Goal: Task Accomplishment & Management: Manage account settings

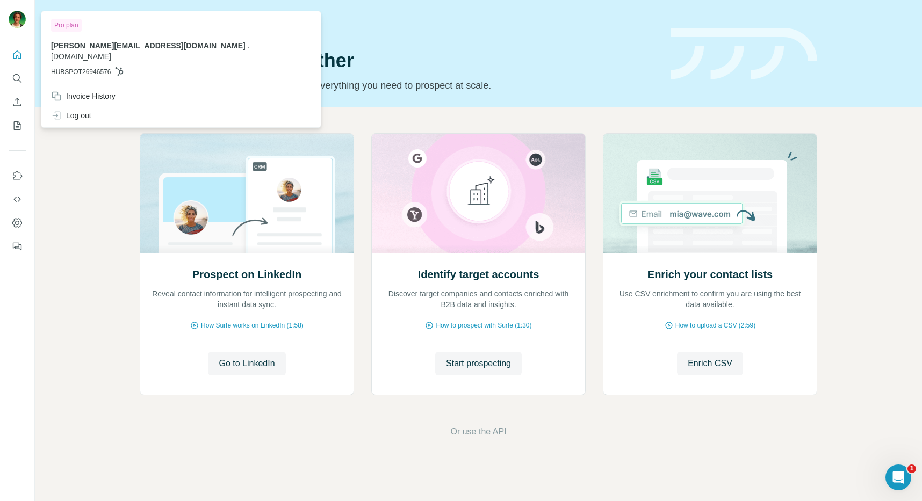
click at [17, 31] on div at bounding box center [18, 20] width 31 height 35
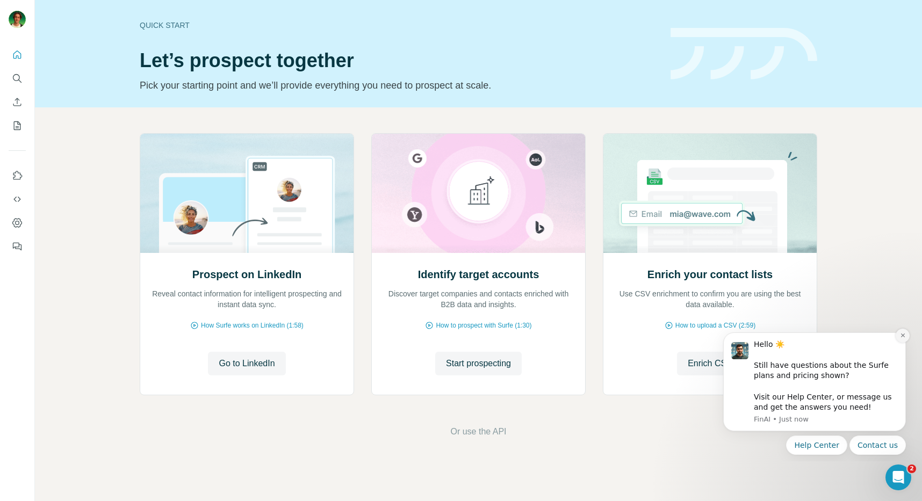
click at [902, 340] on button "Dismiss notification" at bounding box center [903, 336] width 14 height 14
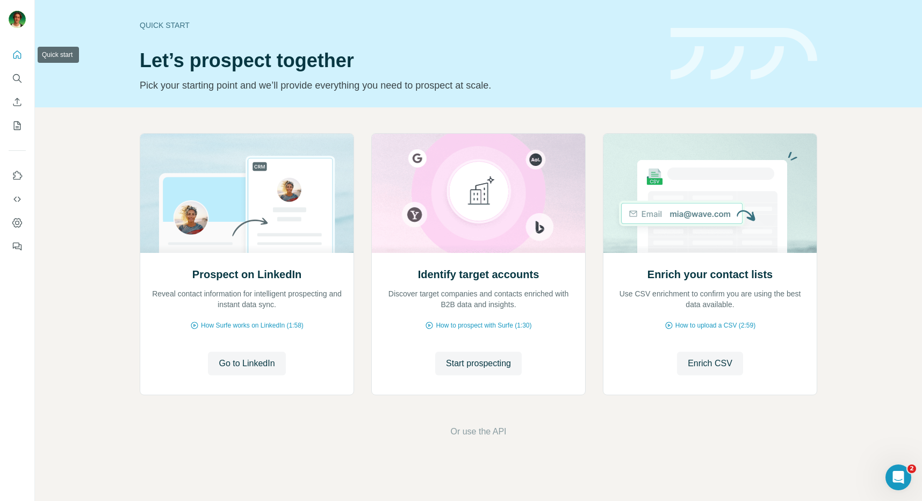
click at [21, 64] on button "Quick start" at bounding box center [17, 54] width 17 height 19
click at [16, 215] on button "Dashboard" at bounding box center [17, 222] width 17 height 19
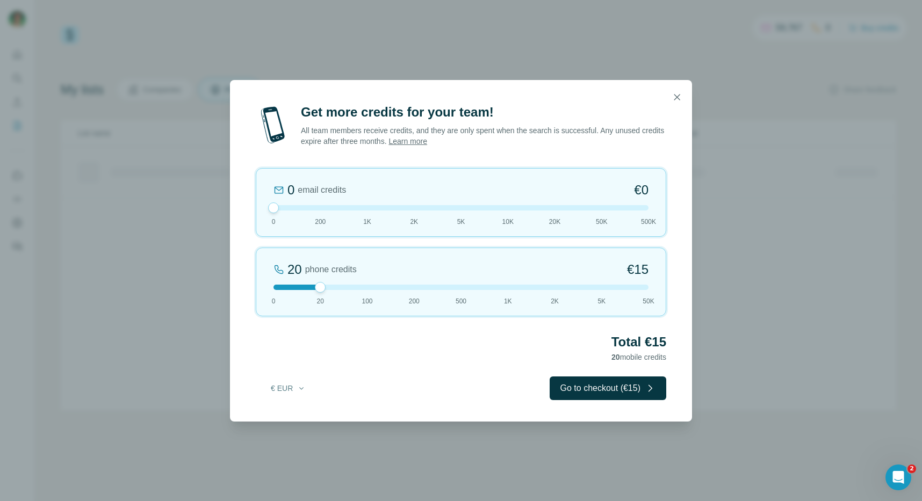
drag, startPoint x: 318, startPoint y: 206, endPoint x: 238, endPoint y: 201, distance: 80.2
click at [238, 201] on div "Get more credits for your team! All team members receive credits, and they are …" at bounding box center [461, 263] width 462 height 318
drag, startPoint x: 322, startPoint y: 287, endPoint x: 429, endPoint y: 289, distance: 107.5
click at [429, 289] on div at bounding box center [460, 287] width 375 height 5
click at [678, 93] on icon "button" at bounding box center [677, 97] width 11 height 11
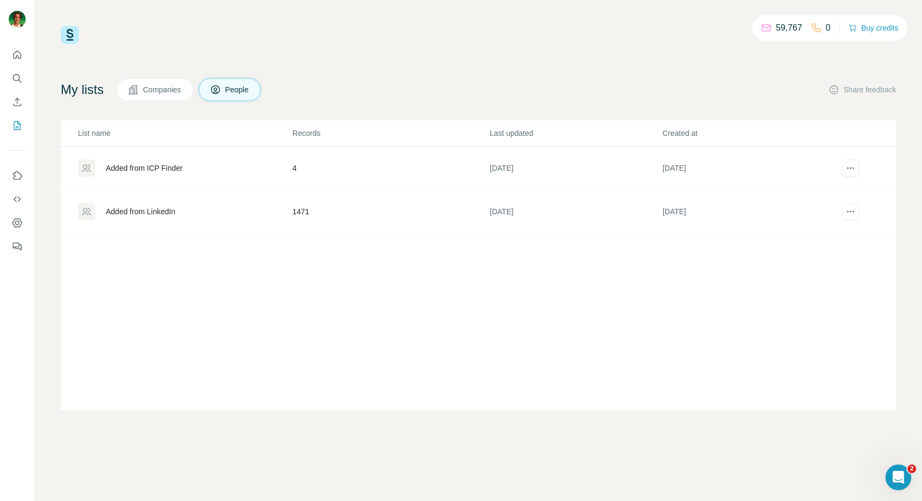
click at [819, 31] on div "0" at bounding box center [821, 27] width 20 height 13
click at [296, 191] on td "1471" at bounding box center [390, 212] width 197 height 44
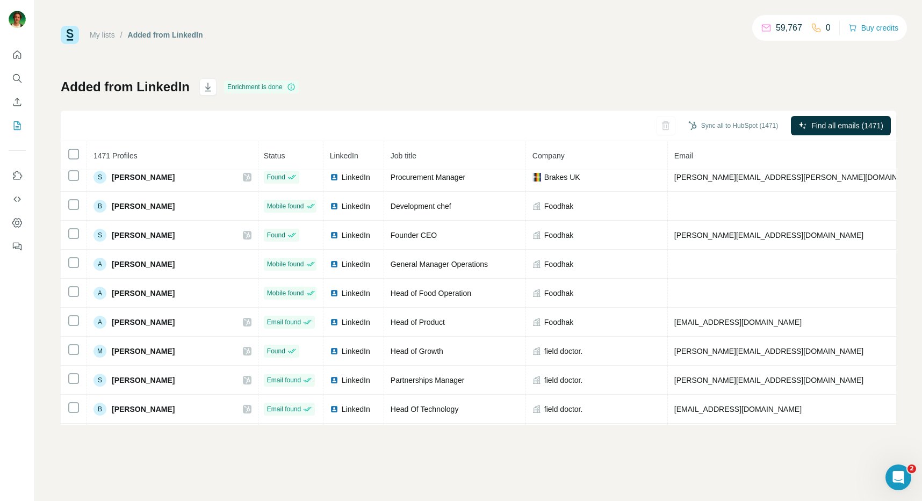
scroll to position [327, 0]
click at [815, 29] on icon at bounding box center [816, 28] width 9 height 9
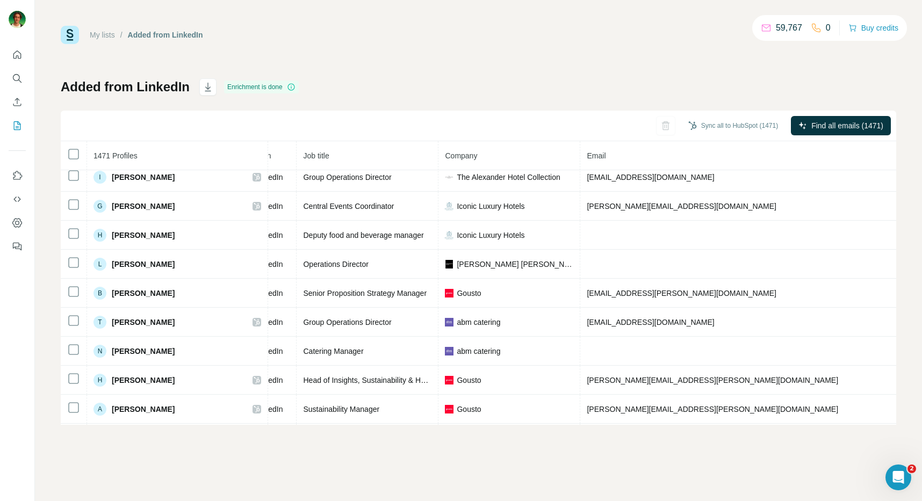
scroll to position [2391, 98]
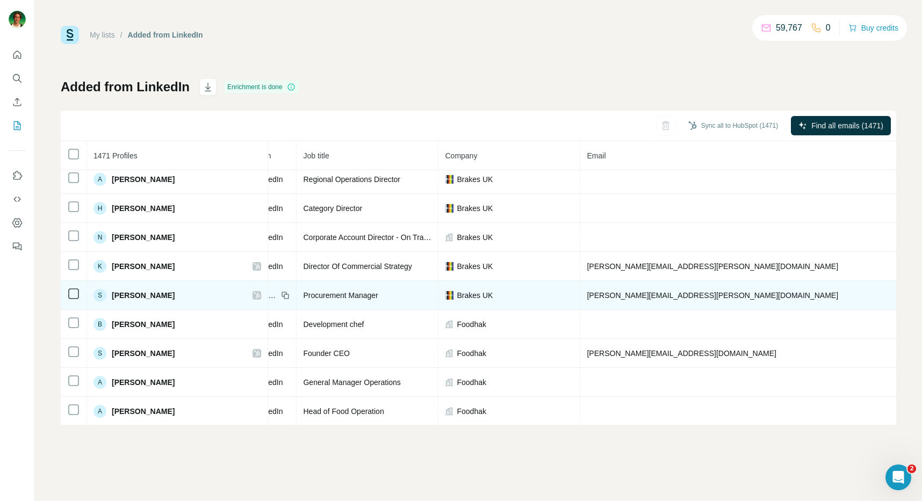
scroll to position [199, 98]
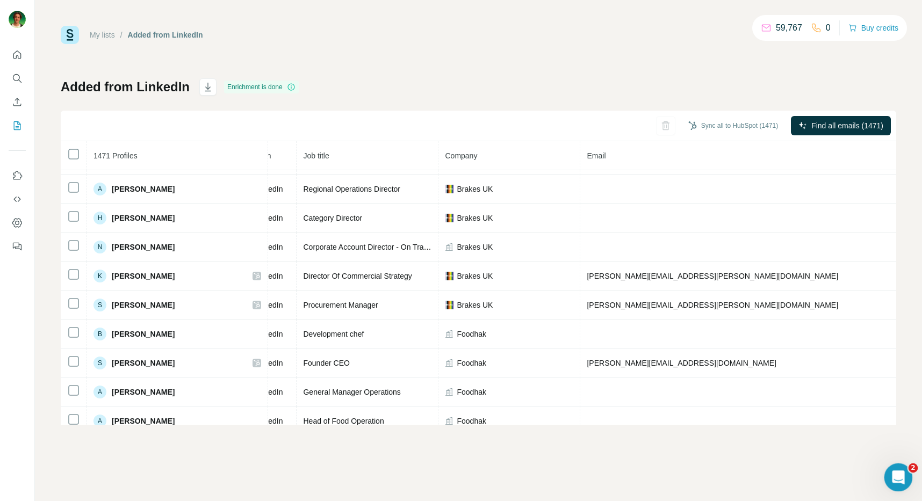
click at [904, 484] on div "Open Intercom Messenger" at bounding box center [896, 475] width 35 height 35
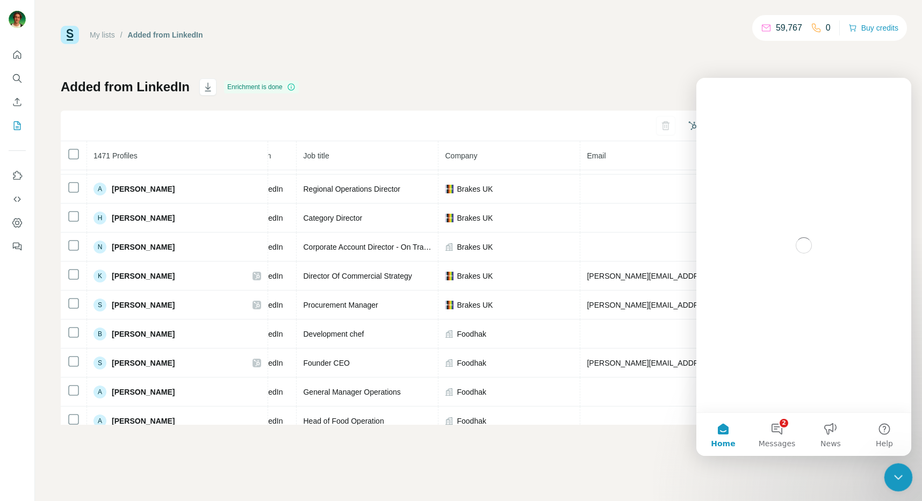
scroll to position [0, 0]
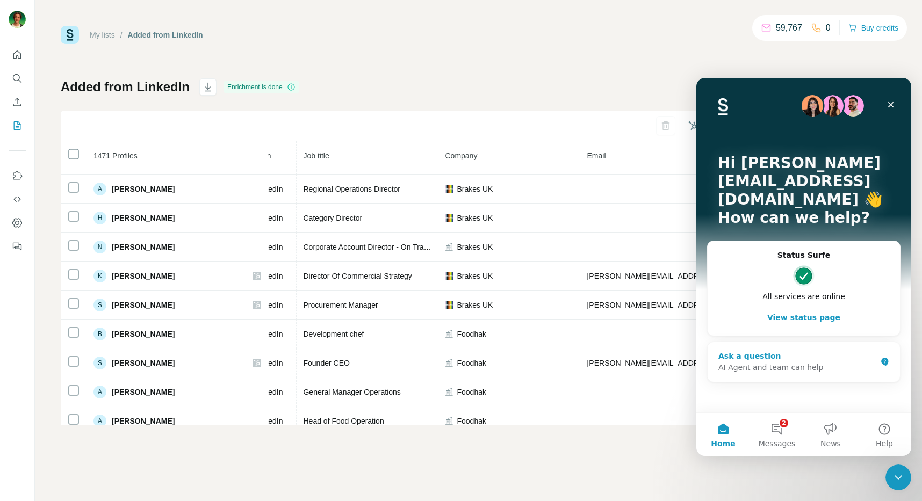
click at [764, 362] on div "AI Agent and team can help" at bounding box center [797, 367] width 158 height 11
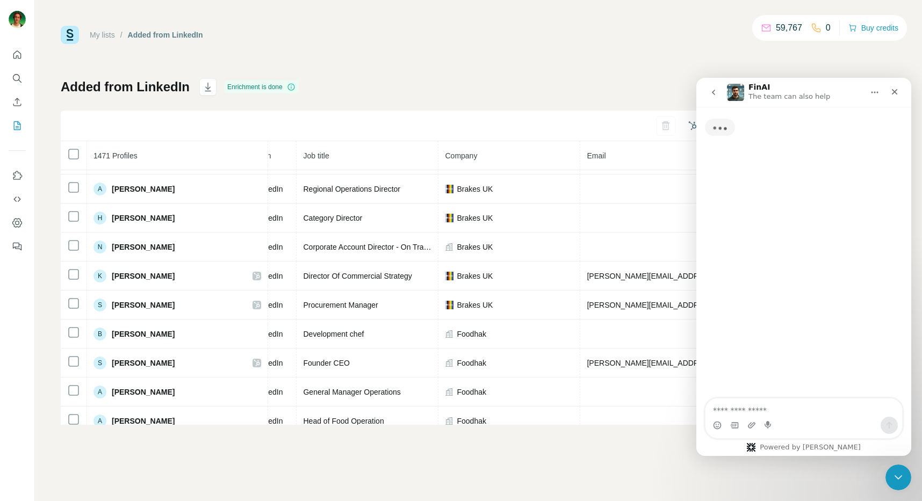
click at [811, 410] on textarea "Ask a question…" at bounding box center [804, 408] width 197 height 18
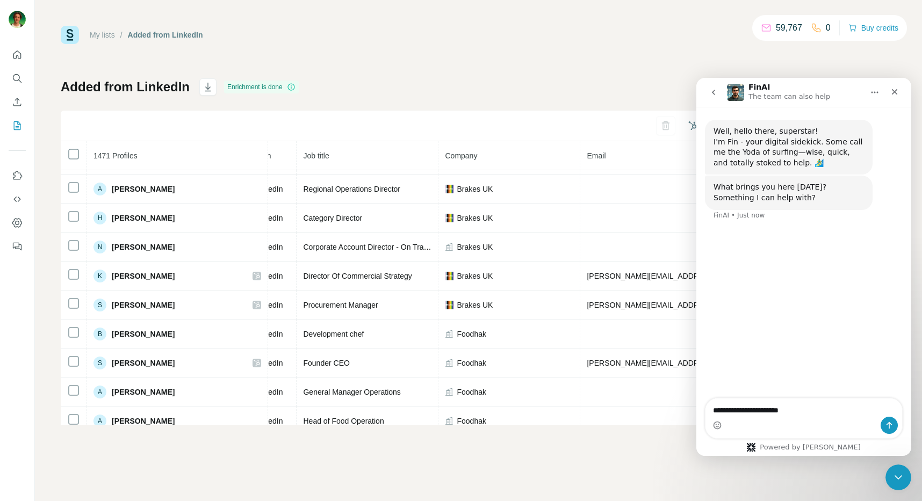
type textarea "**********"
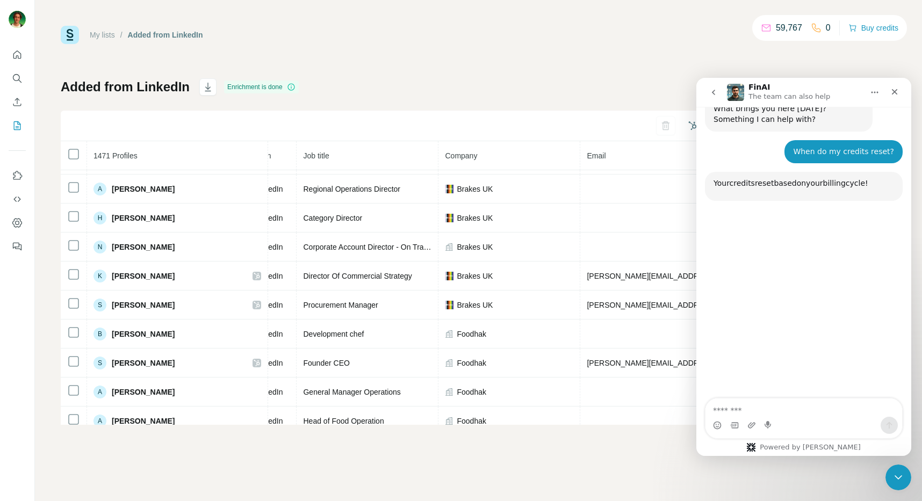
scroll to position [114, 0]
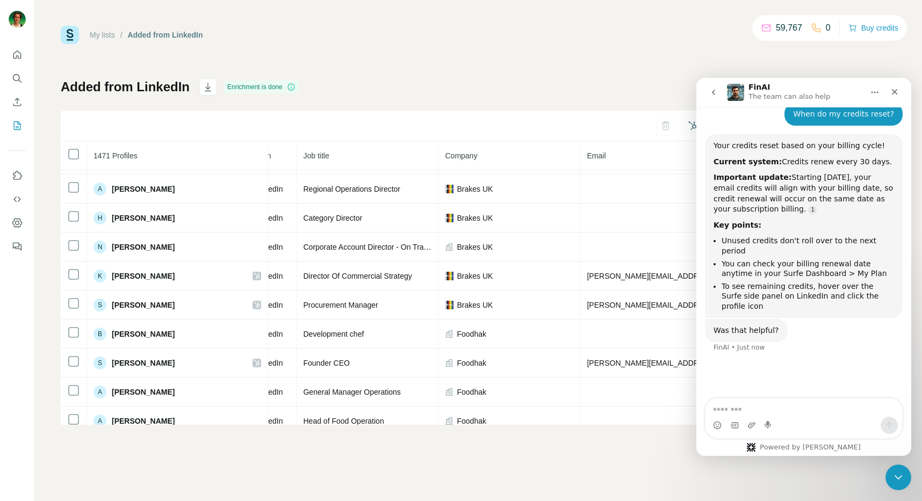
click at [776, 27] on p "59,767" at bounding box center [789, 27] width 26 height 13
click at [776, 28] on p "59,767" at bounding box center [789, 27] width 26 height 13
click at [663, 37] on div "My lists / Added from LinkedIn 59,767 0 Buy credits" at bounding box center [479, 35] width 836 height 18
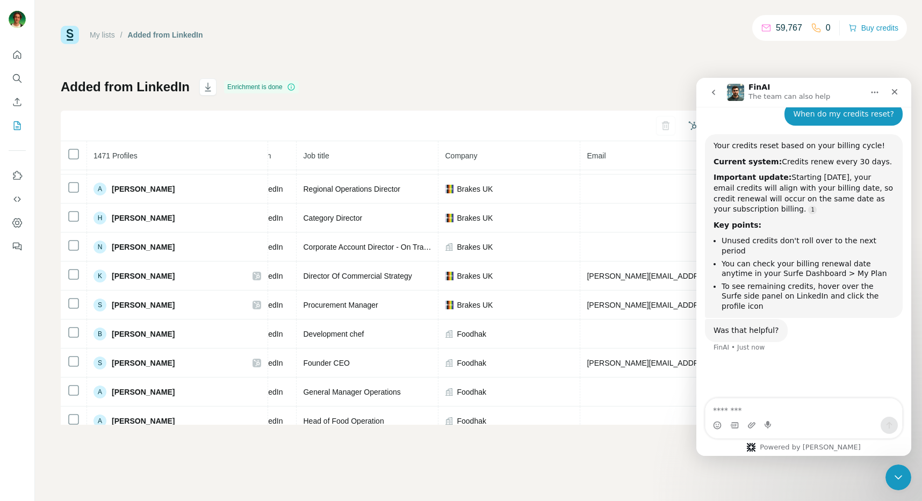
click at [720, 95] on button "go back" at bounding box center [713, 92] width 20 height 20
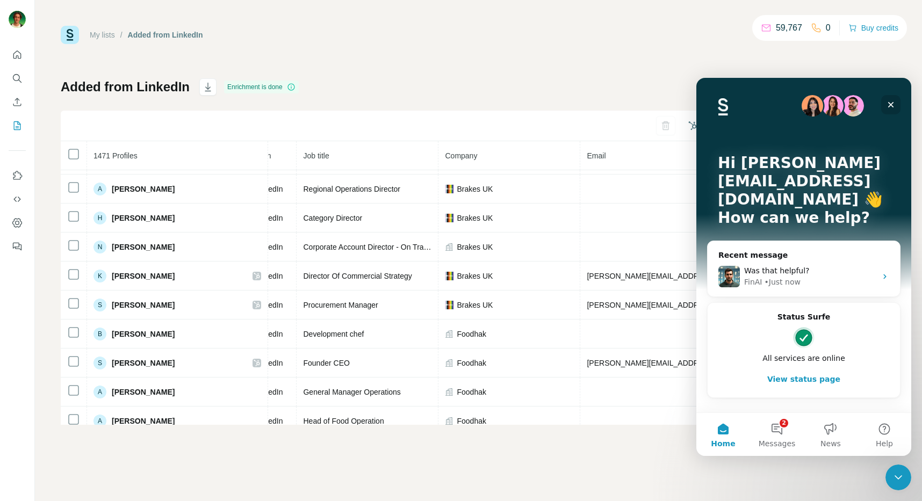
click at [884, 99] on div "Close" at bounding box center [890, 104] width 19 height 19
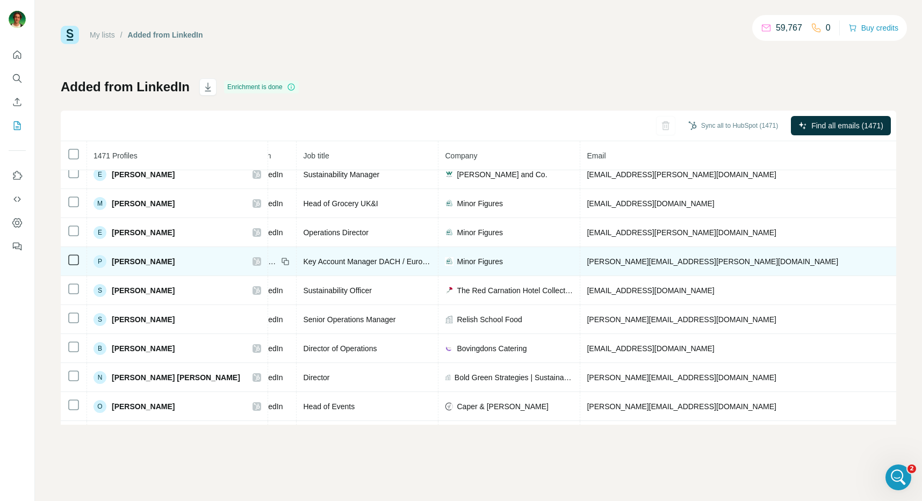
scroll to position [1574, 98]
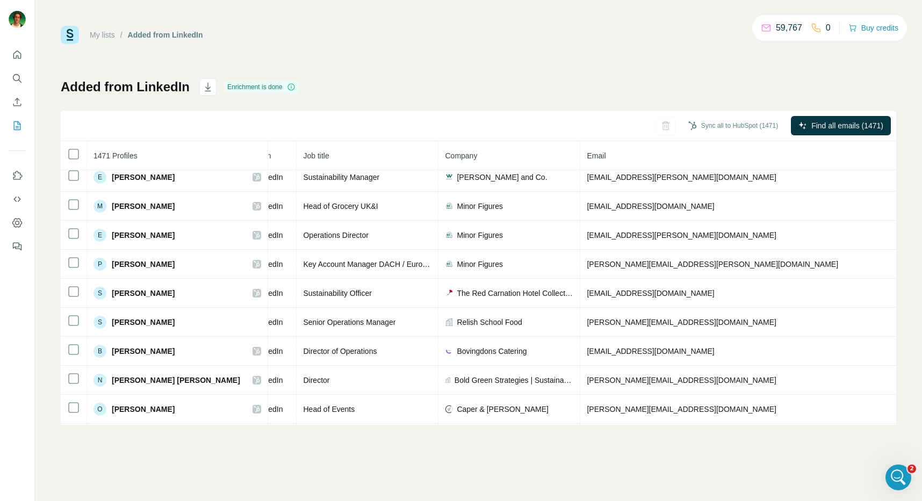
click at [779, 24] on p "59,767" at bounding box center [789, 27] width 26 height 13
click at [779, 25] on p "59,767" at bounding box center [789, 27] width 26 height 13
click at [715, 81] on div "Added from LinkedIn Enrichment is done Sync all to HubSpot (1471) Find all emai…" at bounding box center [479, 251] width 836 height 347
click at [143, 34] on div "Added from LinkedIn" at bounding box center [165, 35] width 75 height 11
click at [105, 34] on link "My lists" at bounding box center [102, 35] width 25 height 9
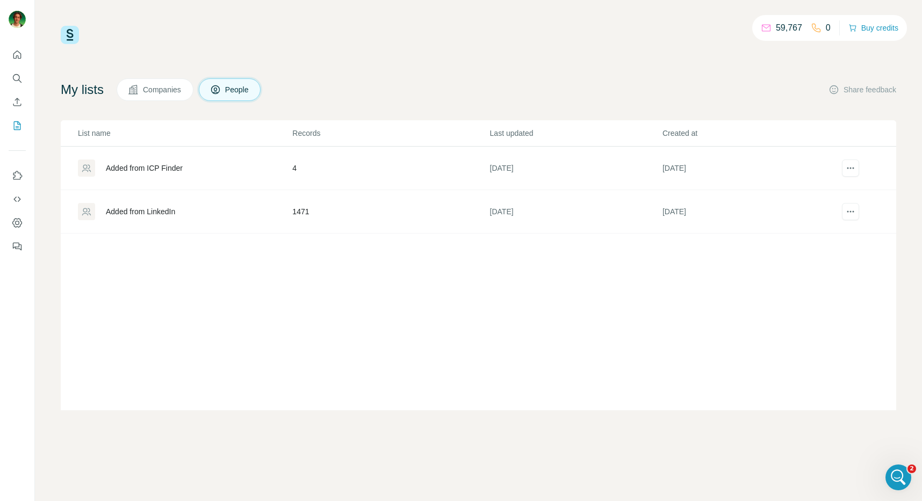
click at [138, 30] on div "59,767 0 Buy credits" at bounding box center [479, 35] width 836 height 18
click at [164, 212] on div "Added from LinkedIn" at bounding box center [140, 211] width 69 height 11
